Goal: Understand process/instructions: Learn how to perform a task or action

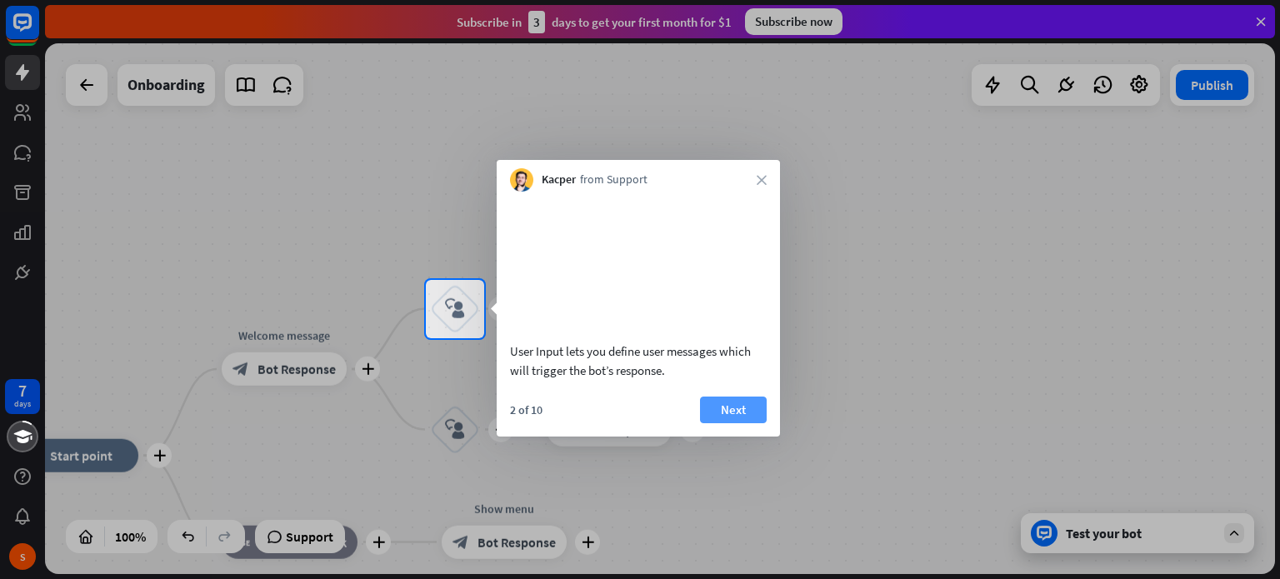
click at [742, 423] on button "Next" at bounding box center [733, 410] width 67 height 27
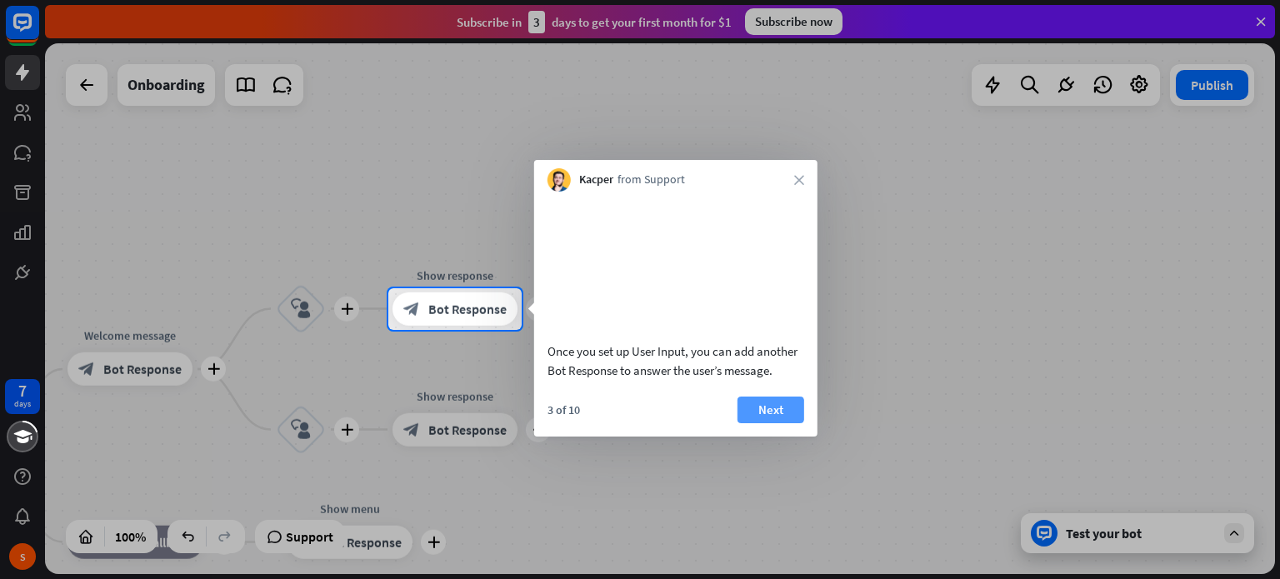
click at [769, 423] on button "Next" at bounding box center [771, 410] width 67 height 27
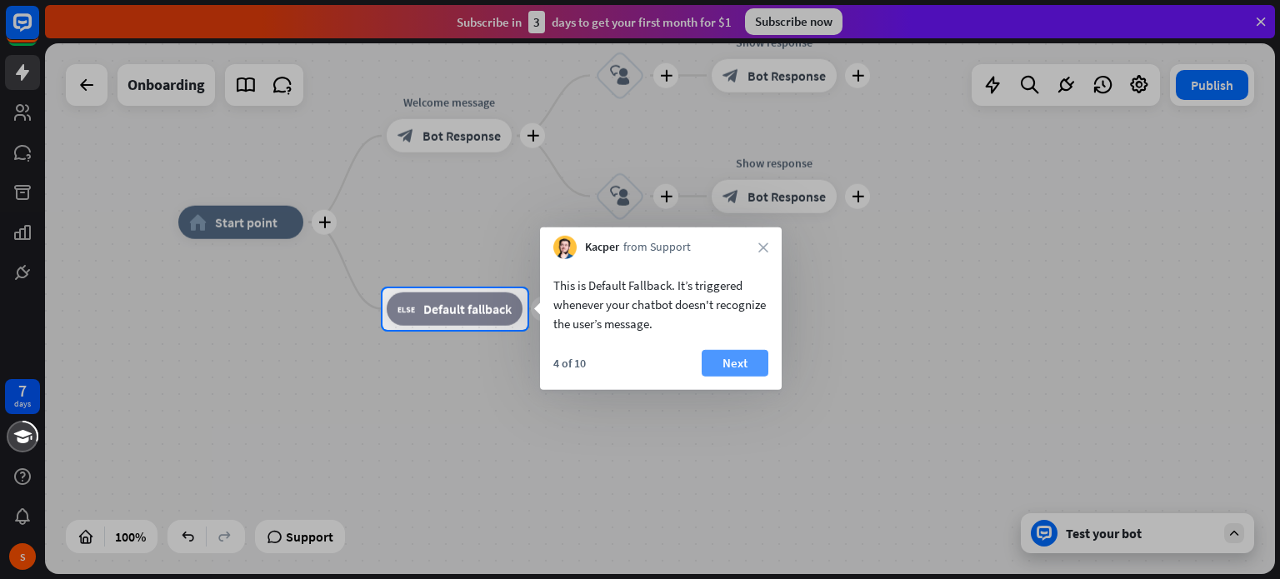
click at [749, 366] on button "Next" at bounding box center [735, 363] width 67 height 27
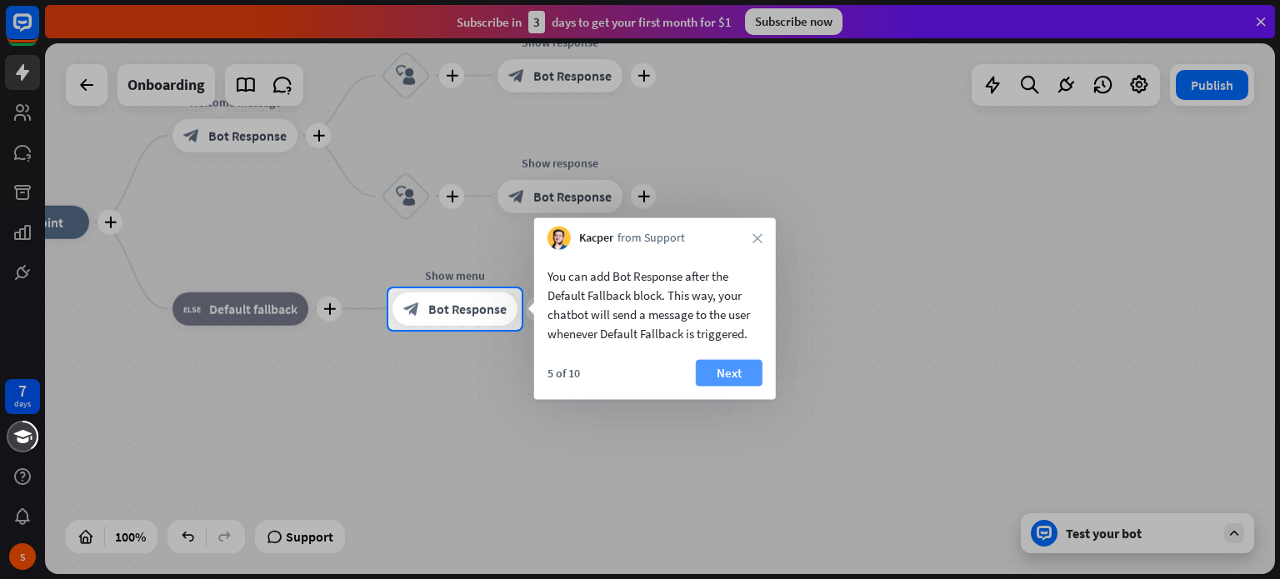
click at [739, 373] on button "Next" at bounding box center [729, 373] width 67 height 27
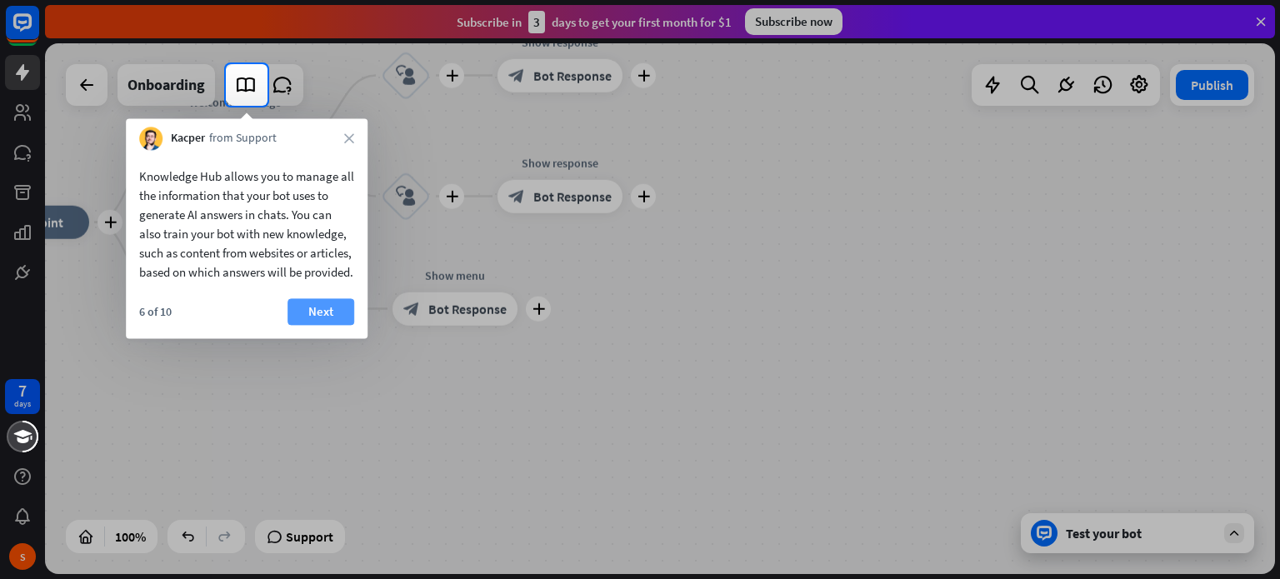
click at [323, 325] on button "Next" at bounding box center [321, 311] width 67 height 27
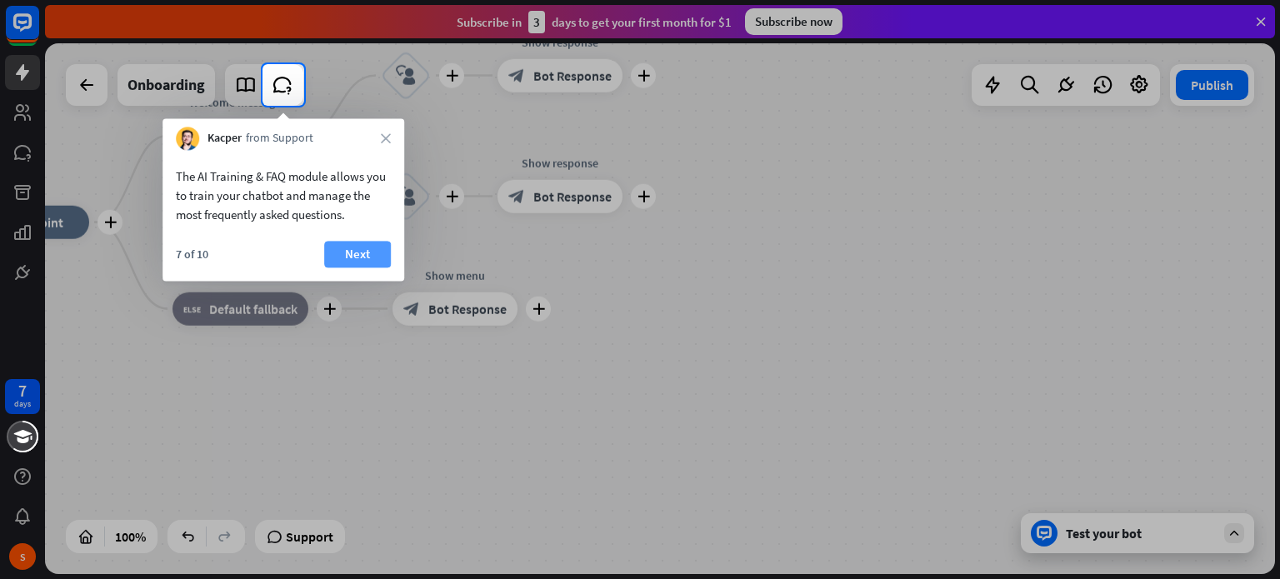
click at [369, 253] on button "Next" at bounding box center [357, 254] width 67 height 27
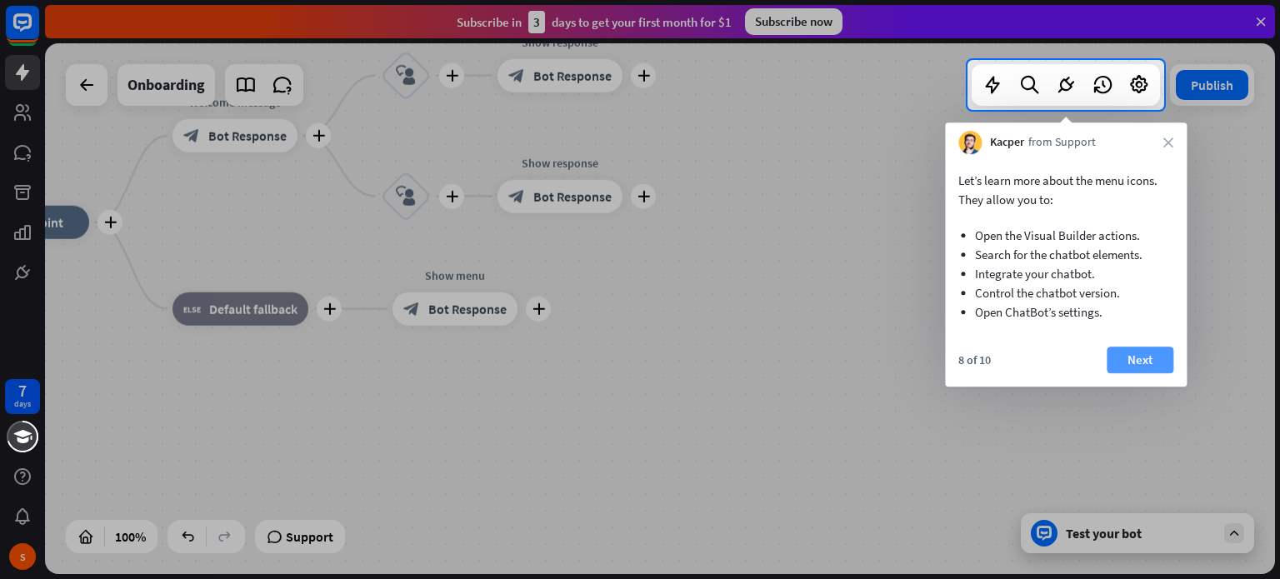
click at [1168, 359] on button "Next" at bounding box center [1140, 360] width 67 height 27
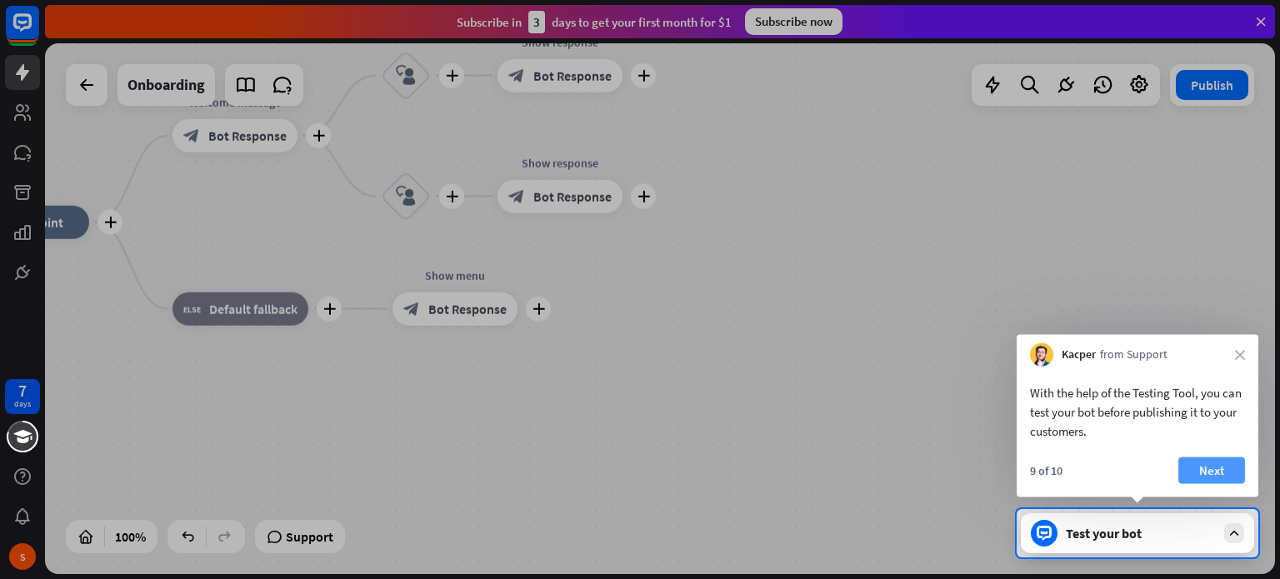
click at [1225, 471] on button "Next" at bounding box center [1212, 471] width 67 height 27
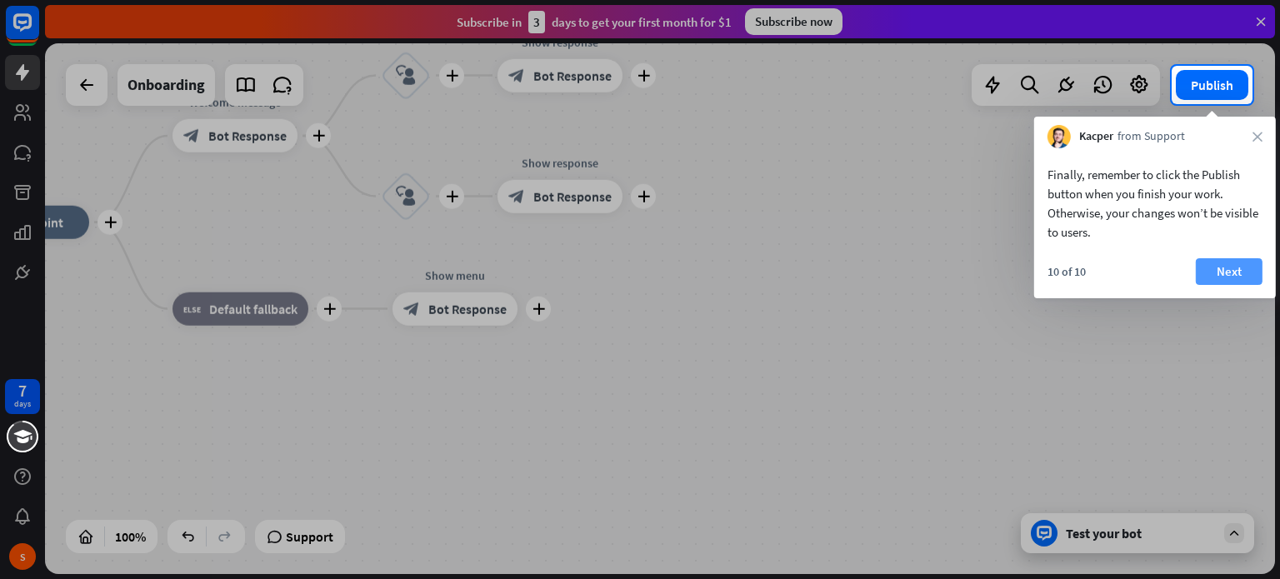
click at [1236, 278] on button "Next" at bounding box center [1229, 271] width 67 height 27
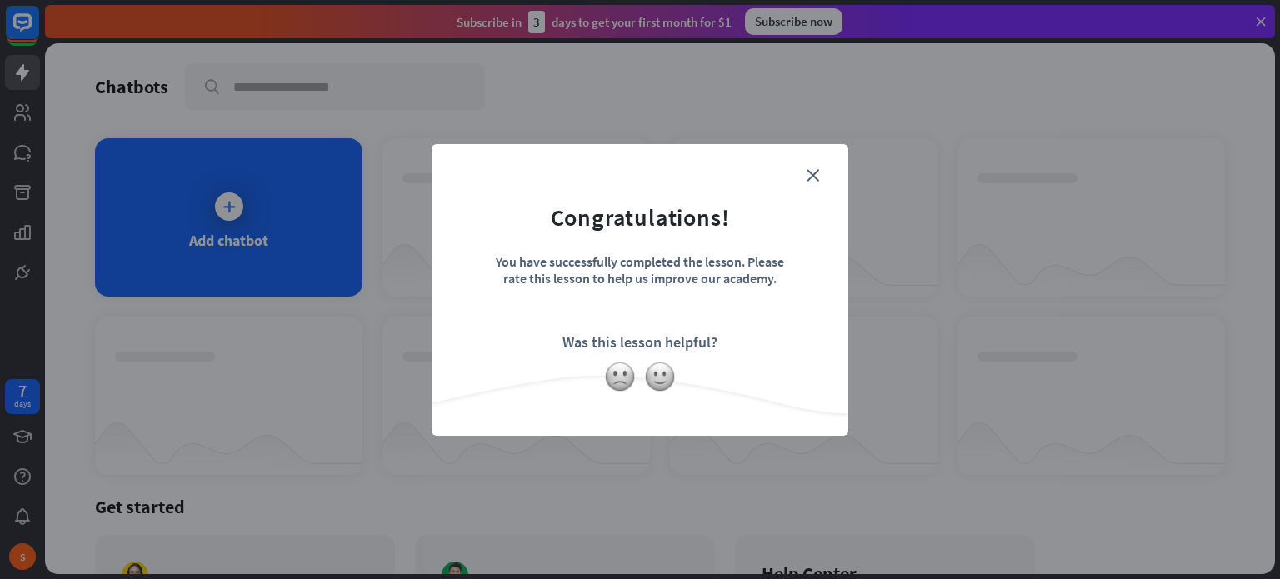
click at [817, 167] on form "Congratulations! You have successfully completed the lesson. Please rate this l…" at bounding box center [640, 264] width 375 height 199
click at [814, 173] on icon "close" at bounding box center [813, 175] width 13 height 13
